Goal: Task Accomplishment & Management: Use online tool/utility

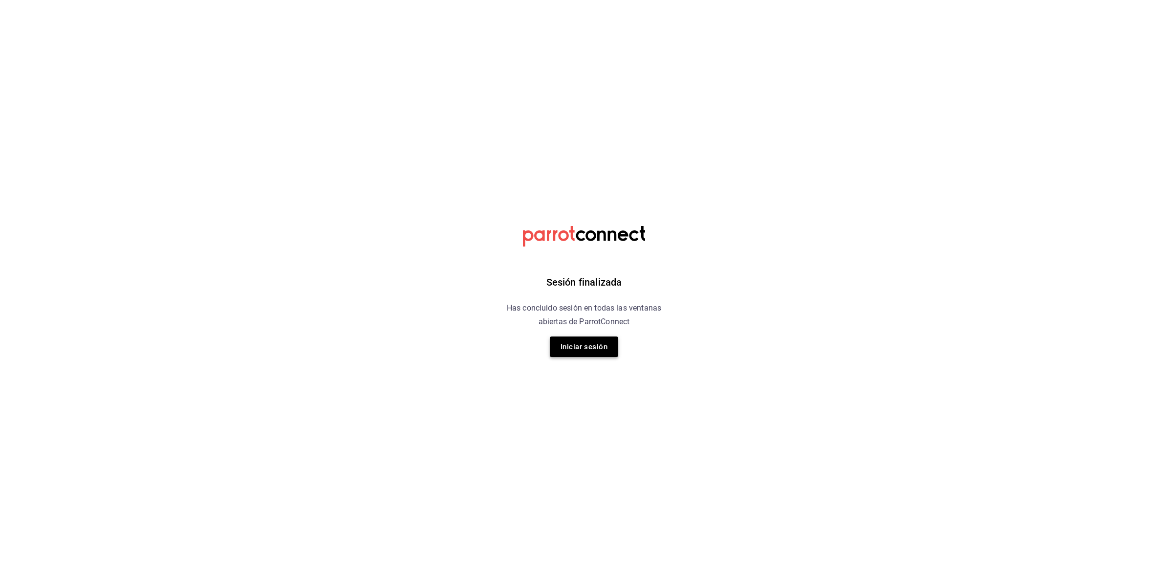
click at [579, 346] on button "Iniciar sesión" at bounding box center [584, 346] width 68 height 21
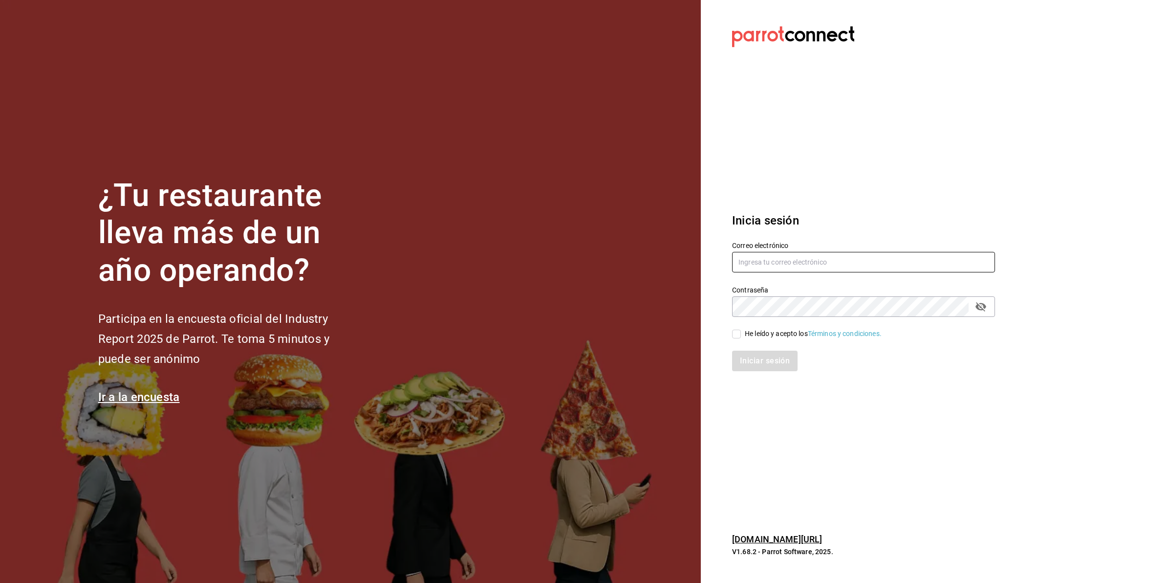
type input "abisalfacturacion@gmail.com"
click at [746, 338] on div "He leído y acepto los Términos y condiciones." at bounding box center [813, 333] width 137 height 10
click at [741, 338] on input "He leído y acepto los Términos y condiciones." at bounding box center [736, 333] width 9 height 9
checkbox input "true"
click at [748, 355] on button "Iniciar sesión" at bounding box center [765, 360] width 66 height 21
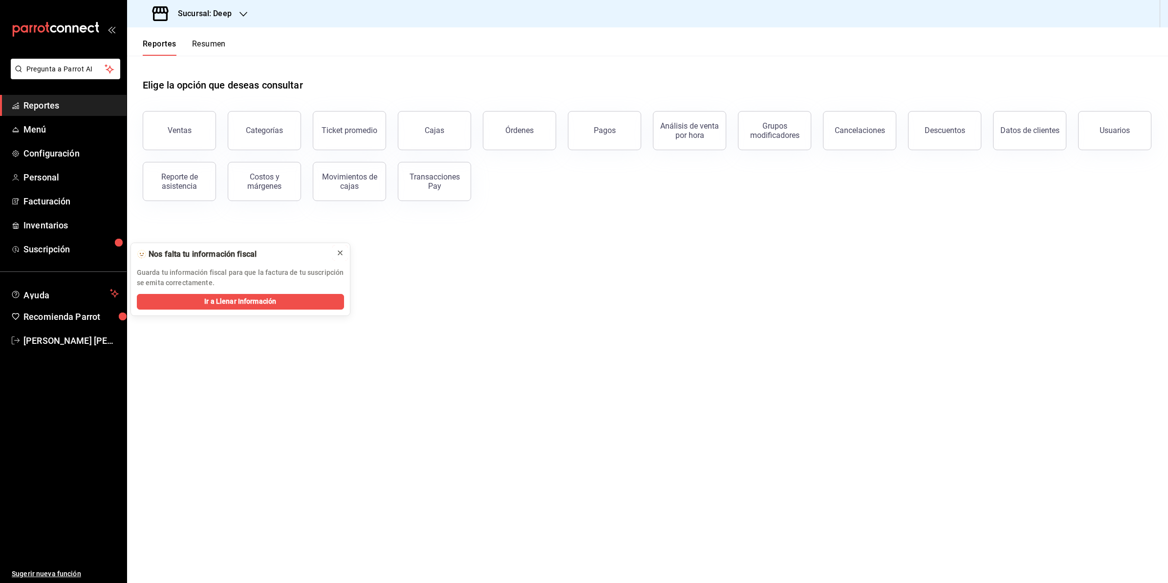
click at [338, 255] on icon at bounding box center [340, 253] width 8 height 8
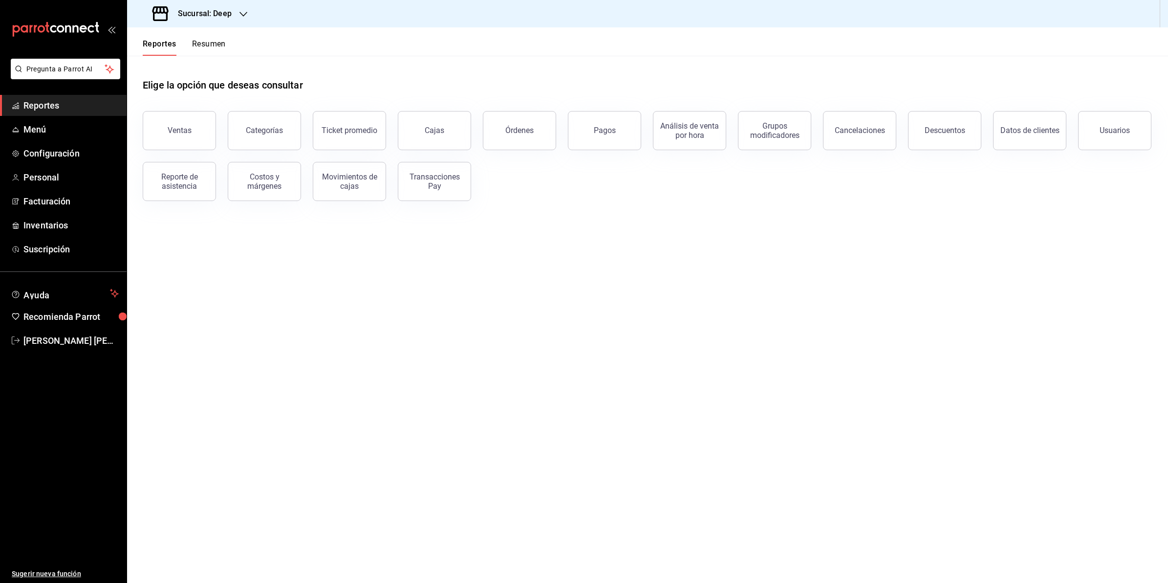
click at [350, 328] on main "Elige la opción que deseas consultar Ventas Categorías Ticket promedio Cajas Ór…" at bounding box center [647, 319] width 1041 height 527
click at [220, 8] on h3 "Sucursal: Deep" at bounding box center [201, 14] width 62 height 12
click at [213, 65] on div "Abisal Seafoods (MTY)" at bounding box center [200, 64] width 131 height 10
click at [187, 136] on button "Ventas" at bounding box center [179, 130] width 73 height 39
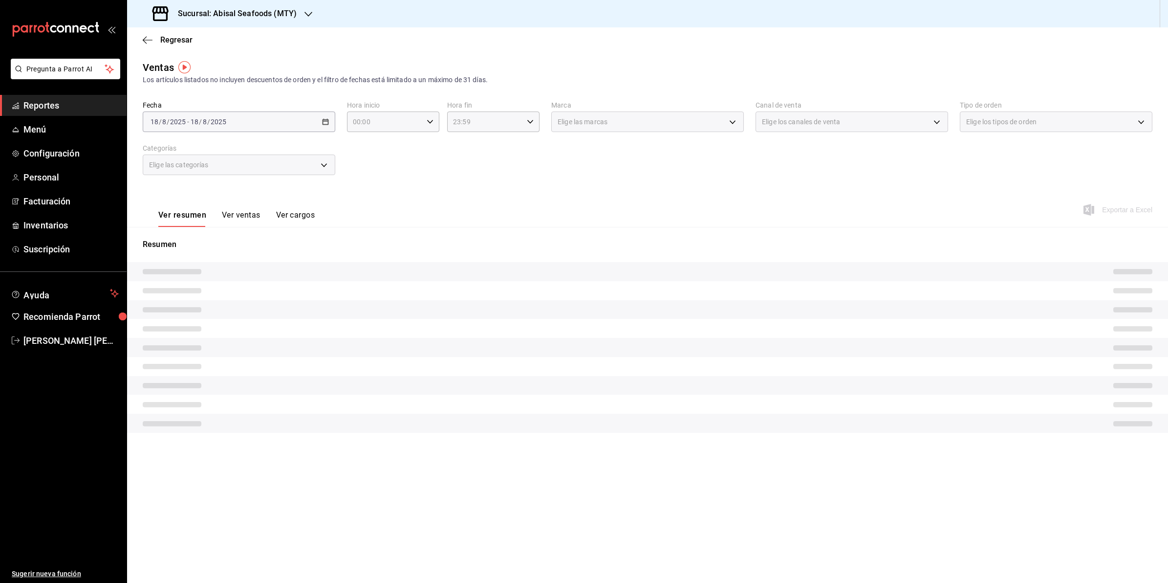
click at [321, 119] on div "[DATE] [DATE] - [DATE] [DATE]" at bounding box center [239, 121] width 193 height 21
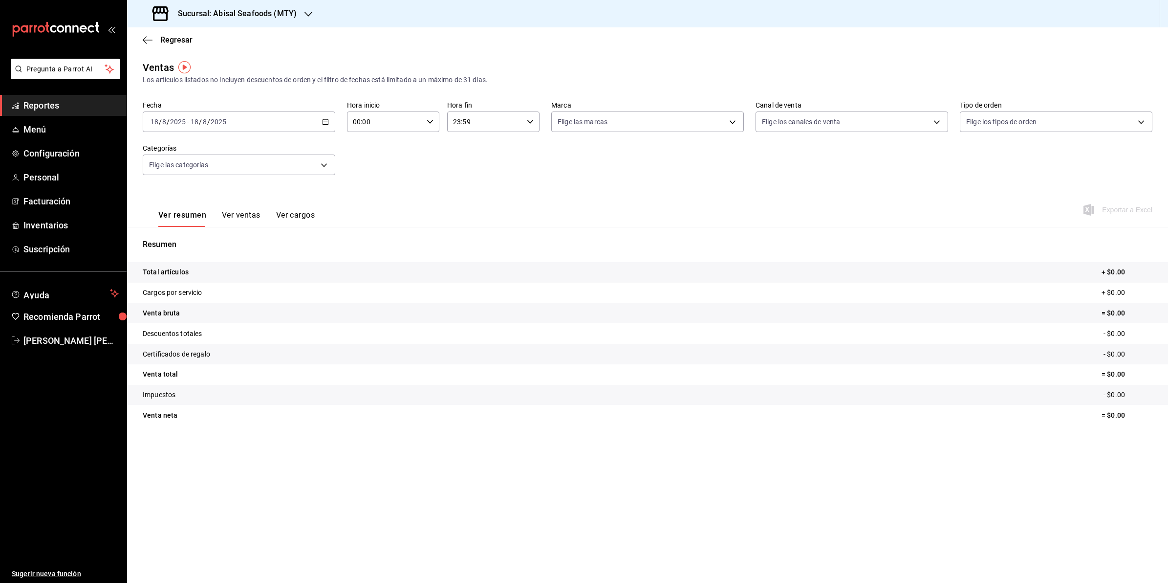
click at [321, 119] on div "[DATE] [DATE] - [DATE] [DATE]" at bounding box center [239, 121] width 193 height 21
click at [193, 240] on span "Rango de fechas" at bounding box center [189, 239] width 76 height 10
click at [340, 230] on abbr "16" at bounding box center [342, 229] width 6 height 7
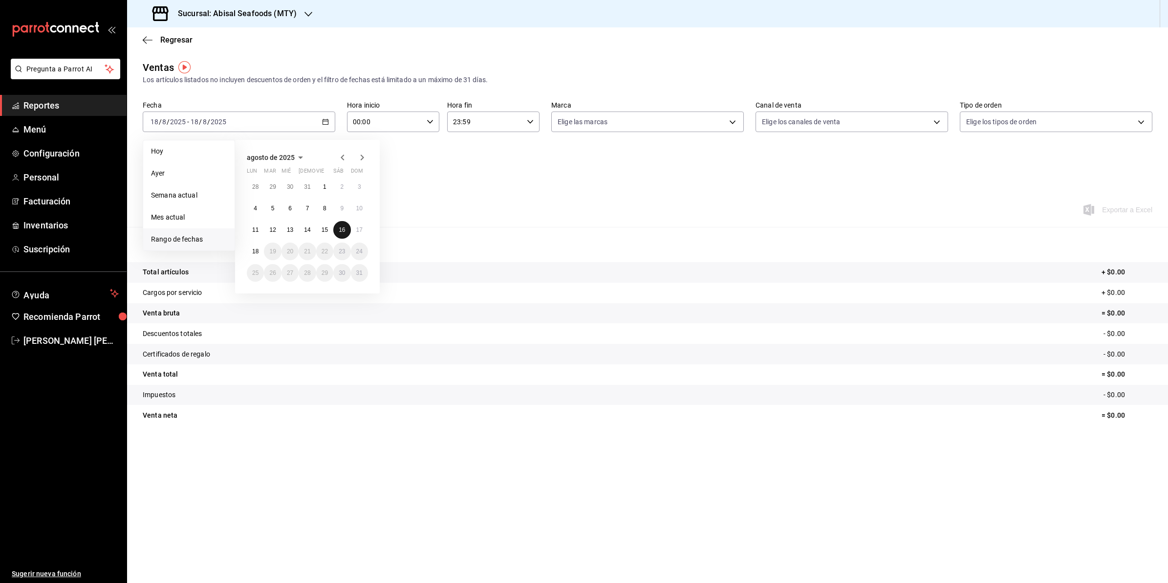
click at [340, 230] on abbr "16" at bounding box center [342, 229] width 6 height 7
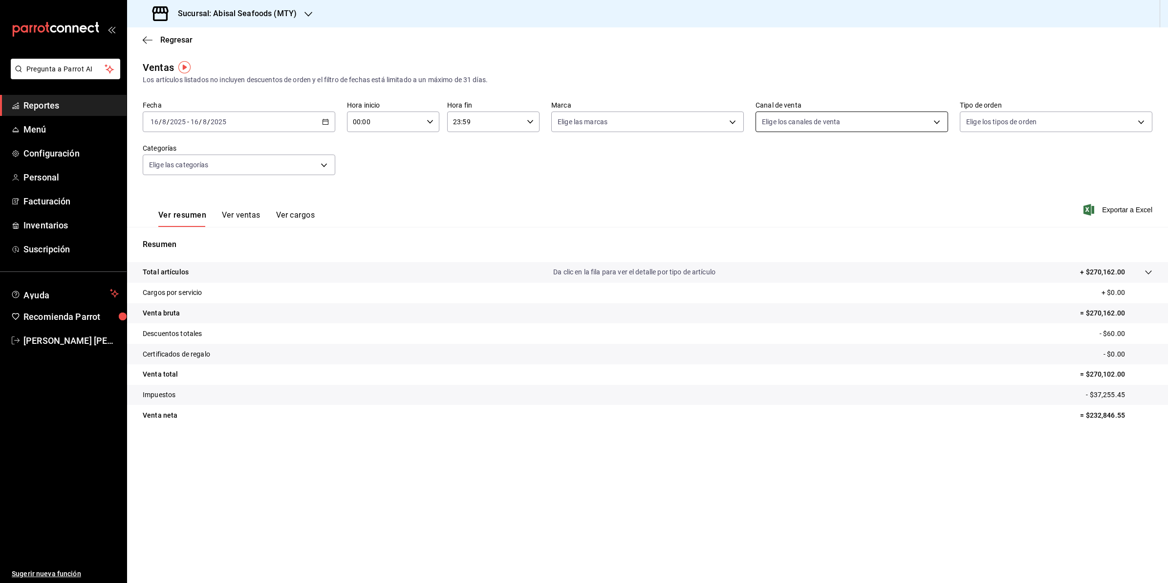
click at [861, 115] on body "Pregunta a Parrot AI Reportes Menú Configuración Personal Facturación Inventari…" at bounding box center [584, 291] width 1168 height 583
click at [681, 124] on div at bounding box center [584, 291] width 1168 height 583
click at [681, 124] on body "Pregunta a Parrot AI Reportes Menú Configuración Personal Facturación Inventari…" at bounding box center [584, 291] width 1168 height 583
click at [1054, 121] on div at bounding box center [584, 291] width 1168 height 583
click at [1054, 121] on body "Pregunta a Parrot AI Reportes Menú Configuración Personal Facturación Inventari…" at bounding box center [584, 291] width 1168 height 583
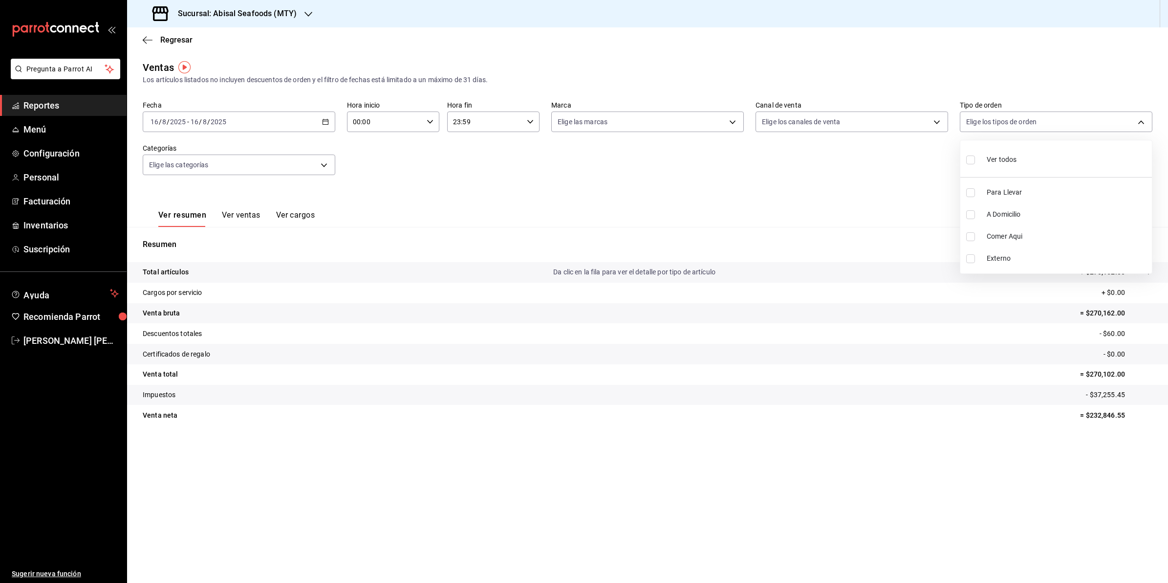
click at [904, 174] on div at bounding box center [584, 291] width 1168 height 583
click at [146, 33] on div "Regresar" at bounding box center [647, 39] width 1041 height 25
click at [147, 36] on icon "button" at bounding box center [148, 40] width 10 height 9
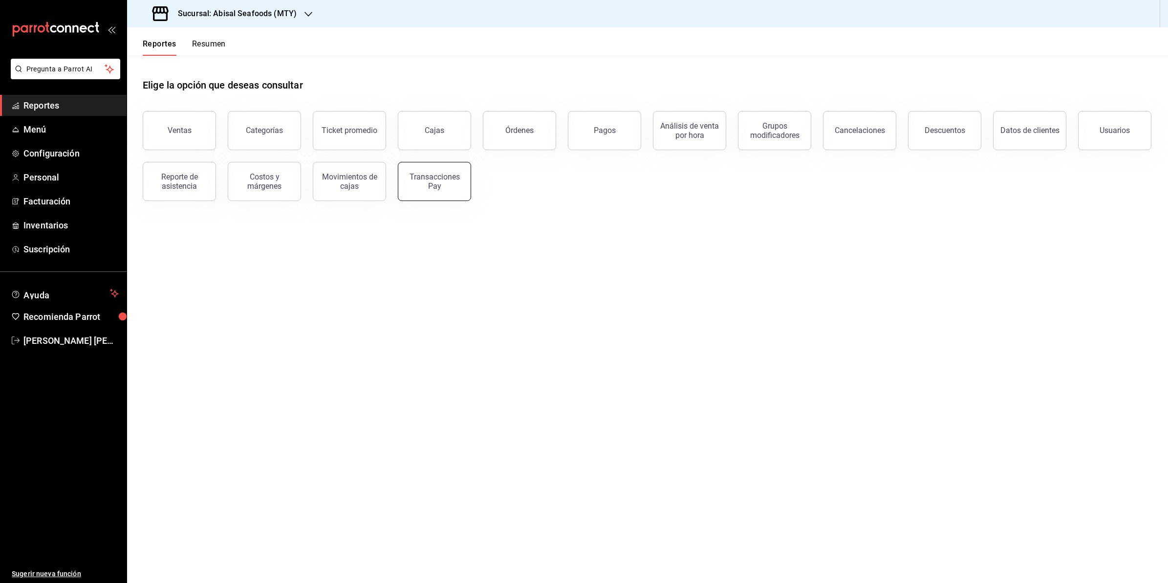
click at [443, 184] on div "Transacciones Pay" at bounding box center [434, 181] width 61 height 19
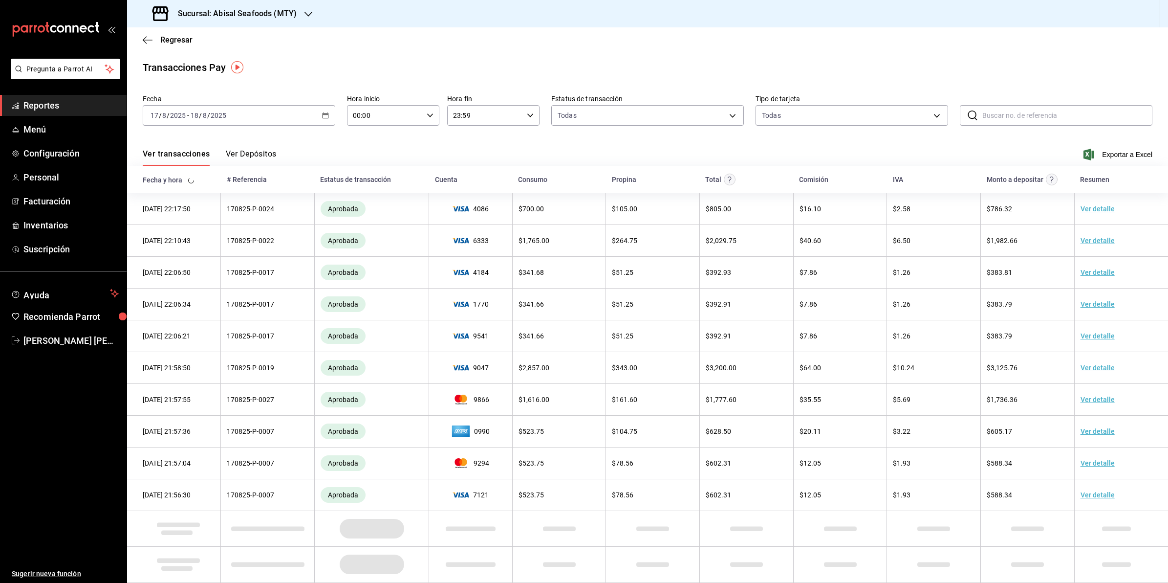
click at [319, 114] on div "[DATE] [DATE] - [DATE] [DATE]" at bounding box center [239, 115] width 193 height 21
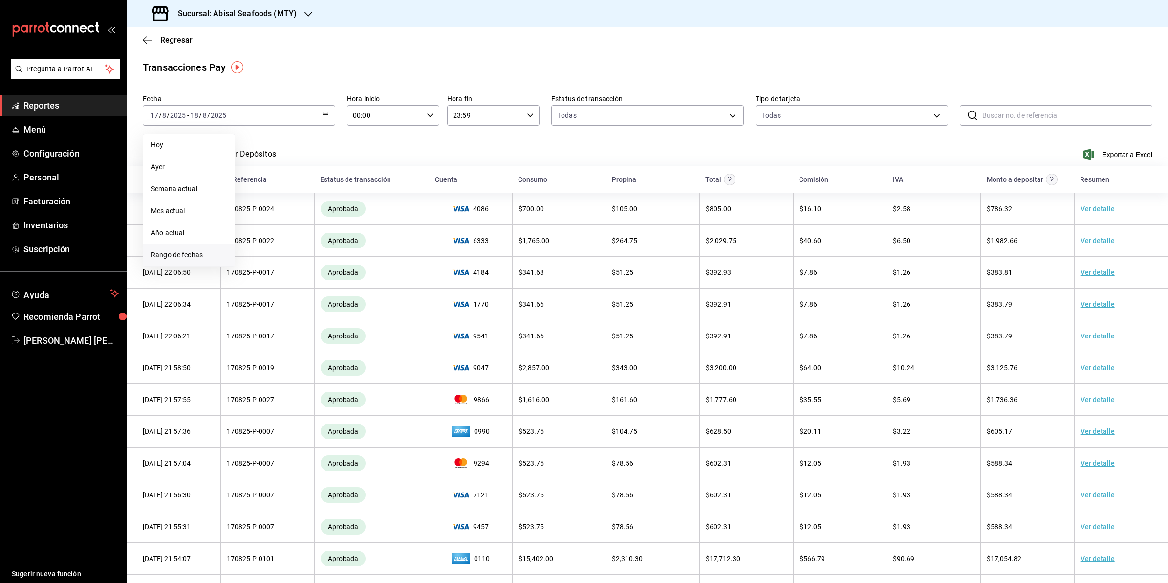
click at [198, 259] on span "Rango de fechas" at bounding box center [189, 255] width 76 height 10
click at [345, 223] on abbr "16" at bounding box center [342, 223] width 6 height 7
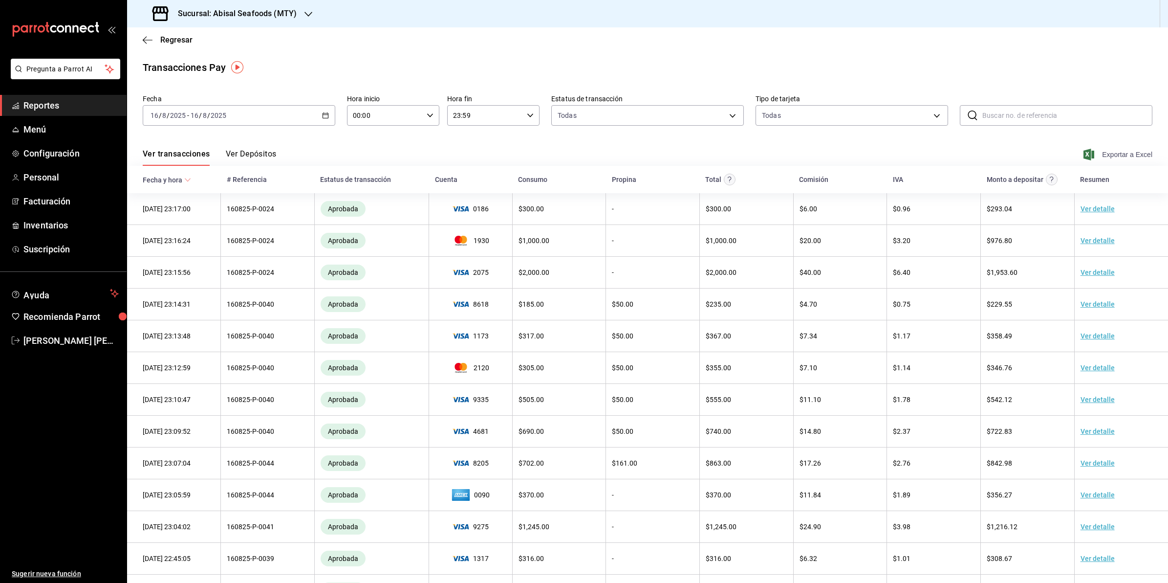
click at [1133, 151] on span "Exportar a Excel" at bounding box center [1119, 155] width 67 height 12
